Goal: Task Accomplishment & Management: Manage account settings

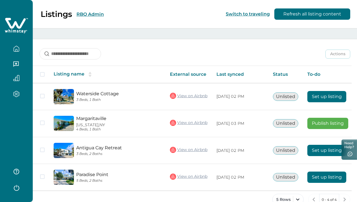
scroll to position [76, 0]
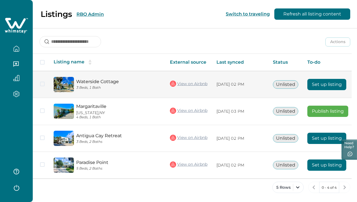
click at [316, 84] on button "Set up listing" at bounding box center [326, 84] width 39 height 11
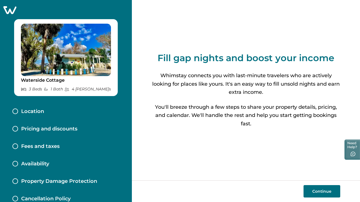
click at [11, 7] on icon at bounding box center [9, 10] width 13 height 8
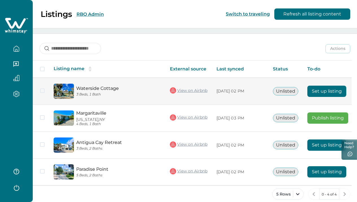
scroll to position [76, 0]
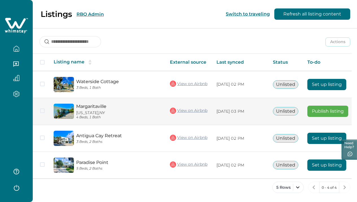
click at [324, 108] on button "Publish listing" at bounding box center [327, 111] width 41 height 11
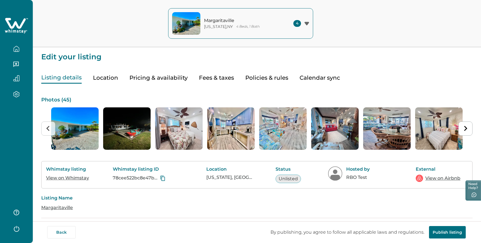
click at [178, 77] on button "Pricing & availability" at bounding box center [158, 78] width 58 height 12
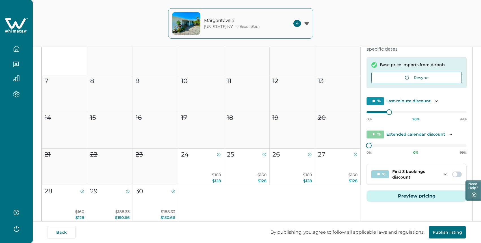
scroll to position [110, 0]
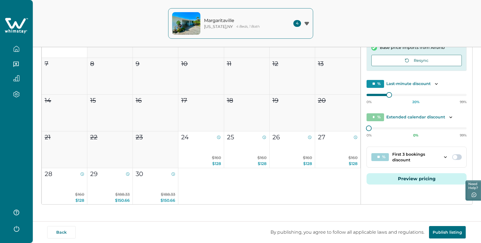
click at [16, 95] on icon "button" at bounding box center [16, 94] width 6 height 6
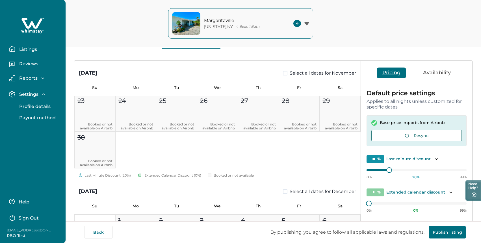
scroll to position [607, 0]
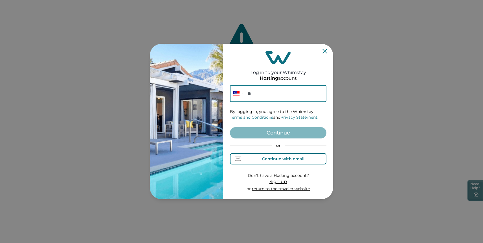
click at [271, 161] on div "Continue with email" at bounding box center [278, 159] width 52 height 6
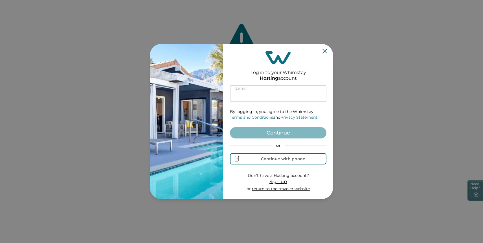
click at [248, 93] on input at bounding box center [278, 93] width 97 height 17
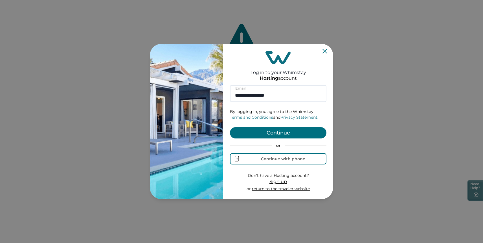
type input "**********"
click at [263, 129] on button "Continue" at bounding box center [278, 132] width 97 height 11
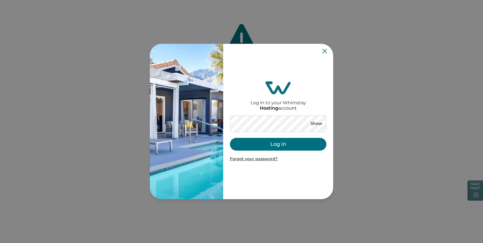
click at [239, 135] on div "Show Log in Forgot your password?" at bounding box center [278, 138] width 97 height 47
click at [248, 144] on button "Log in" at bounding box center [278, 144] width 97 height 13
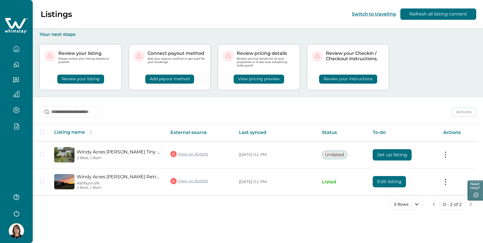
click at [18, 111] on icon "button" at bounding box center [16, 110] width 6 height 6
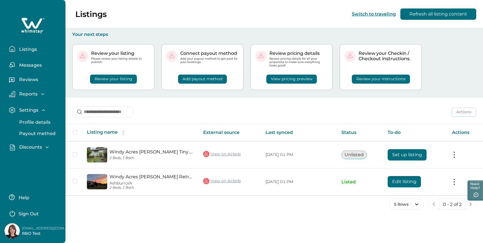
click at [32, 148] on p "Discounts" at bounding box center [30, 147] width 25 height 6
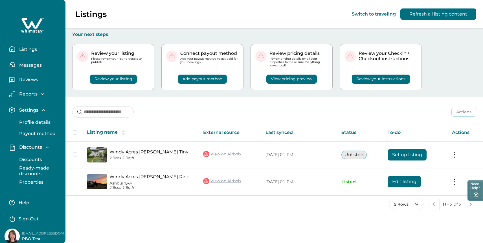
click at [29, 161] on p "Discounts" at bounding box center [30, 160] width 25 height 6
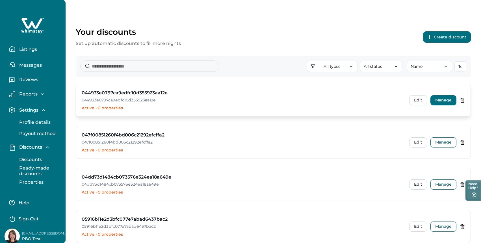
click at [441, 101] on button "Manage" at bounding box center [443, 100] width 26 height 10
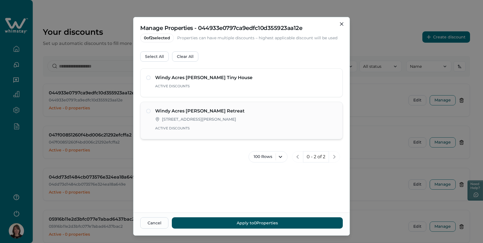
click at [179, 133] on div "Active Discounts" at bounding box center [246, 129] width 182 height 8
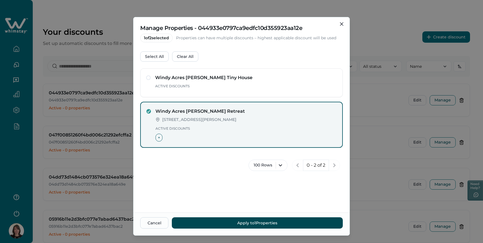
click at [238, 220] on button "Apply to 1 Properties" at bounding box center [257, 222] width 171 height 11
click at [243, 225] on button "Apply to 1 Properties" at bounding box center [257, 222] width 171 height 11
click at [243, 223] on button "Apply to 1 Properties" at bounding box center [257, 222] width 171 height 11
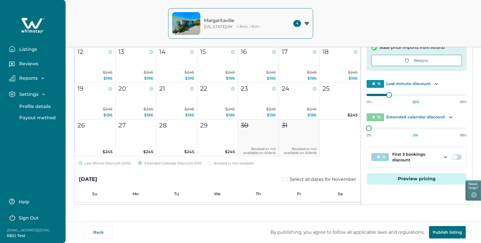
scroll to position [277, 0]
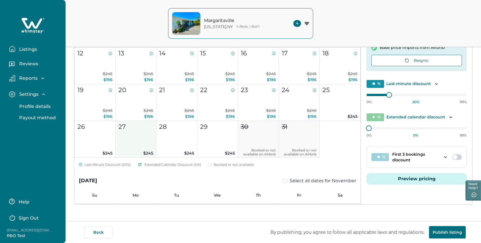
click at [127, 134] on button "27 $245" at bounding box center [135, 139] width 41 height 37
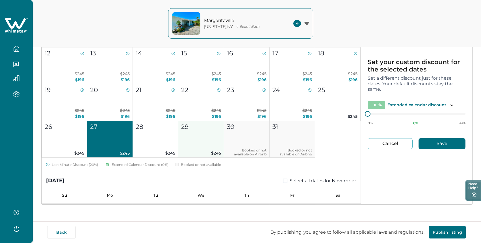
click at [205, 135] on button "29 $245" at bounding box center [200, 139] width 45 height 37
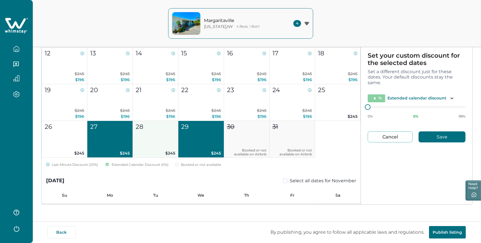
click at [148, 138] on button "28 $245" at bounding box center [155, 139] width 45 height 37
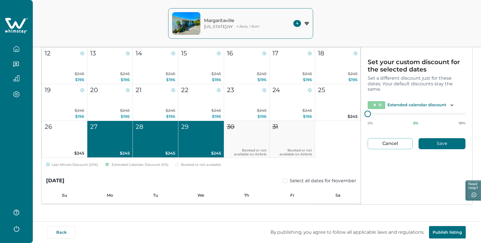
type input "*"
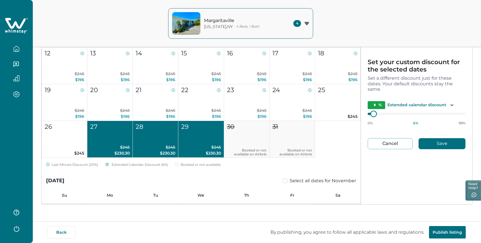
type input "*"
click at [376, 114] on div at bounding box center [376, 113] width 5 height 5
